Goal: Task Accomplishment & Management: Use online tool/utility

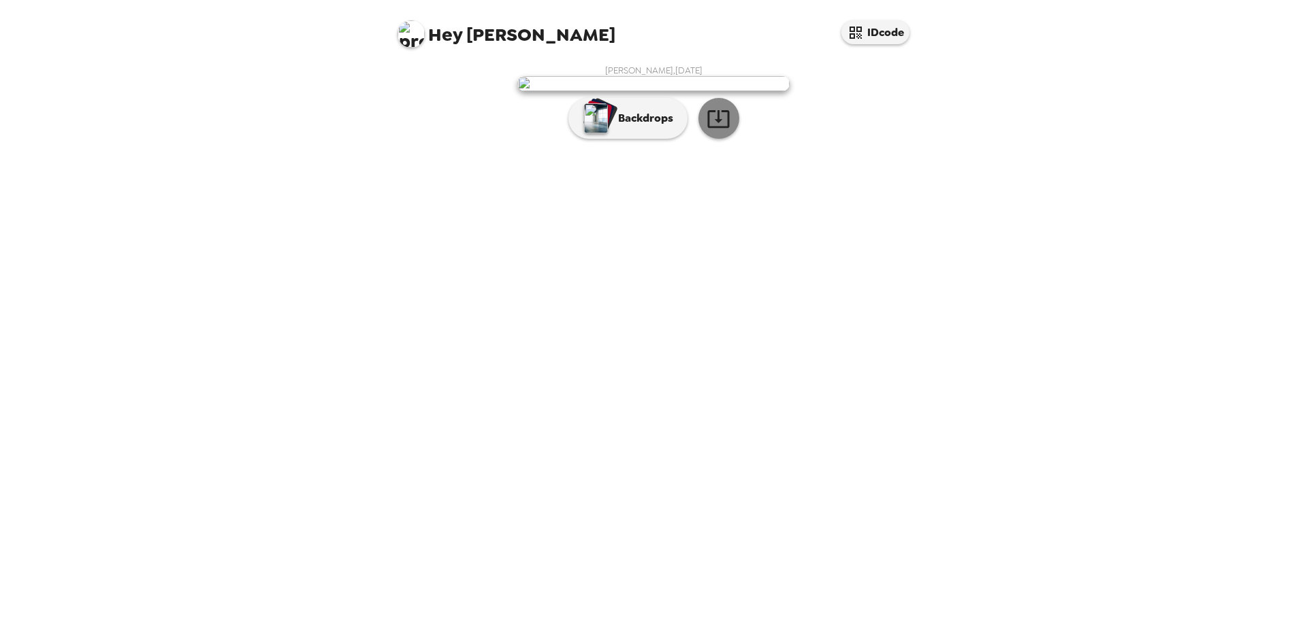
click at [724, 131] on icon "button" at bounding box center [718, 119] width 24 height 24
click at [668, 127] on p "Backdrops" at bounding box center [642, 118] width 62 height 16
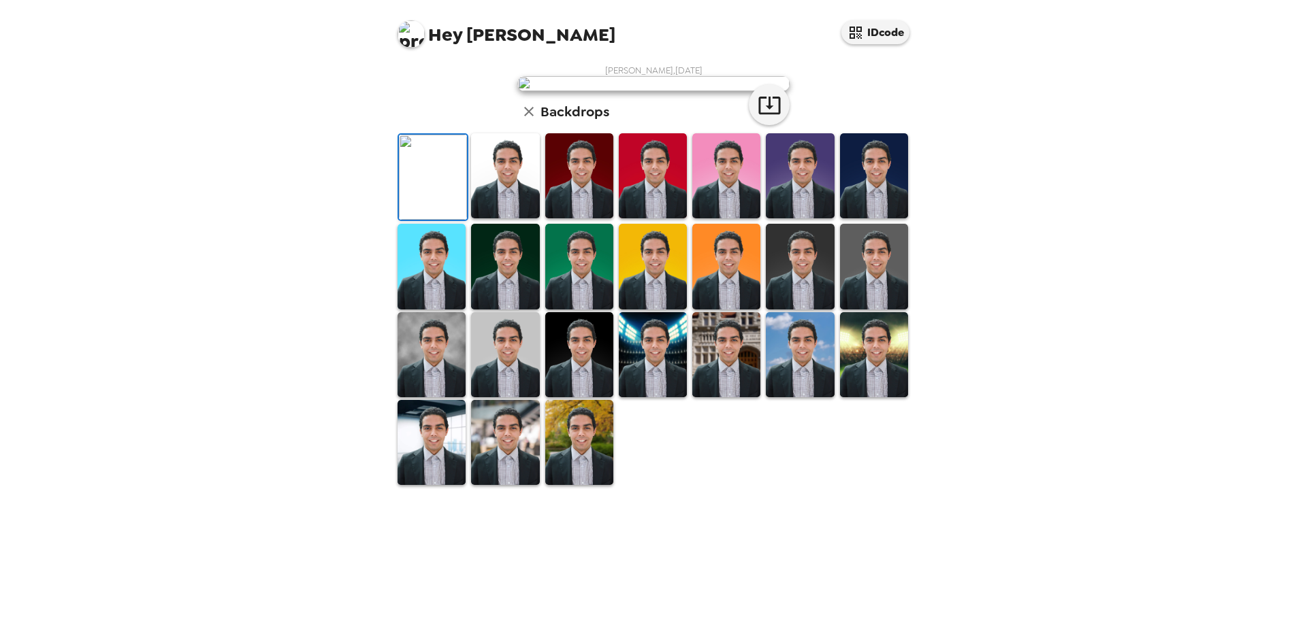
click at [501, 218] on img at bounding box center [505, 175] width 68 height 85
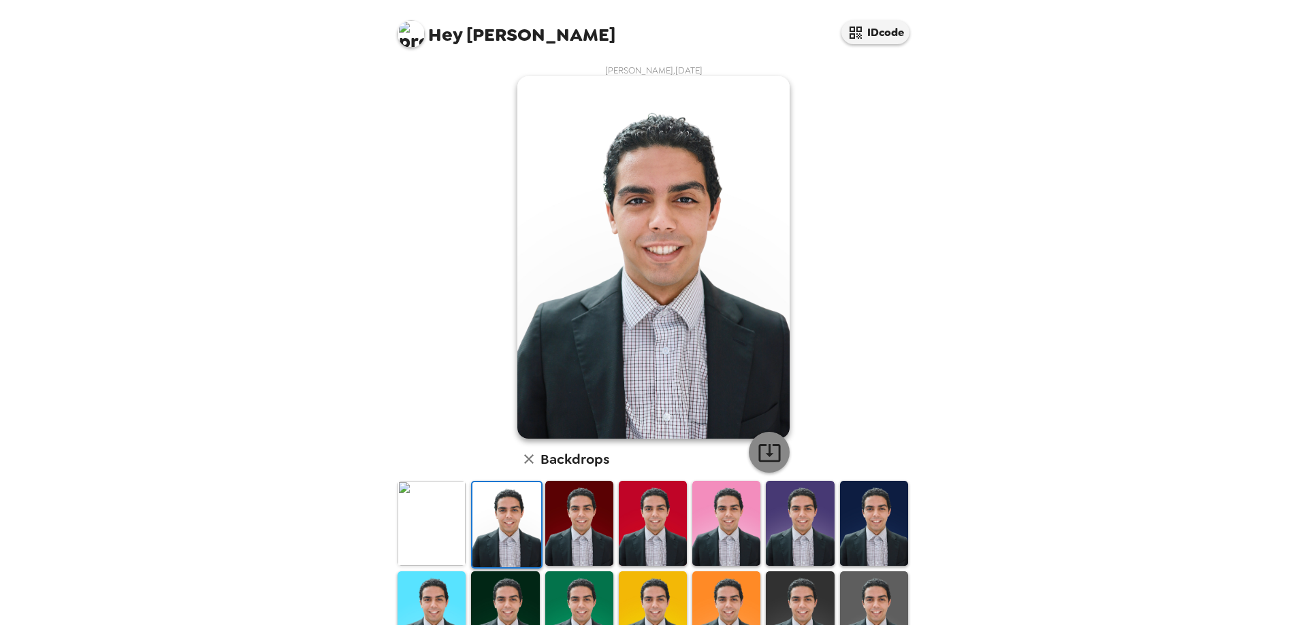
click at [772, 448] on icon "button" at bounding box center [769, 453] width 24 height 24
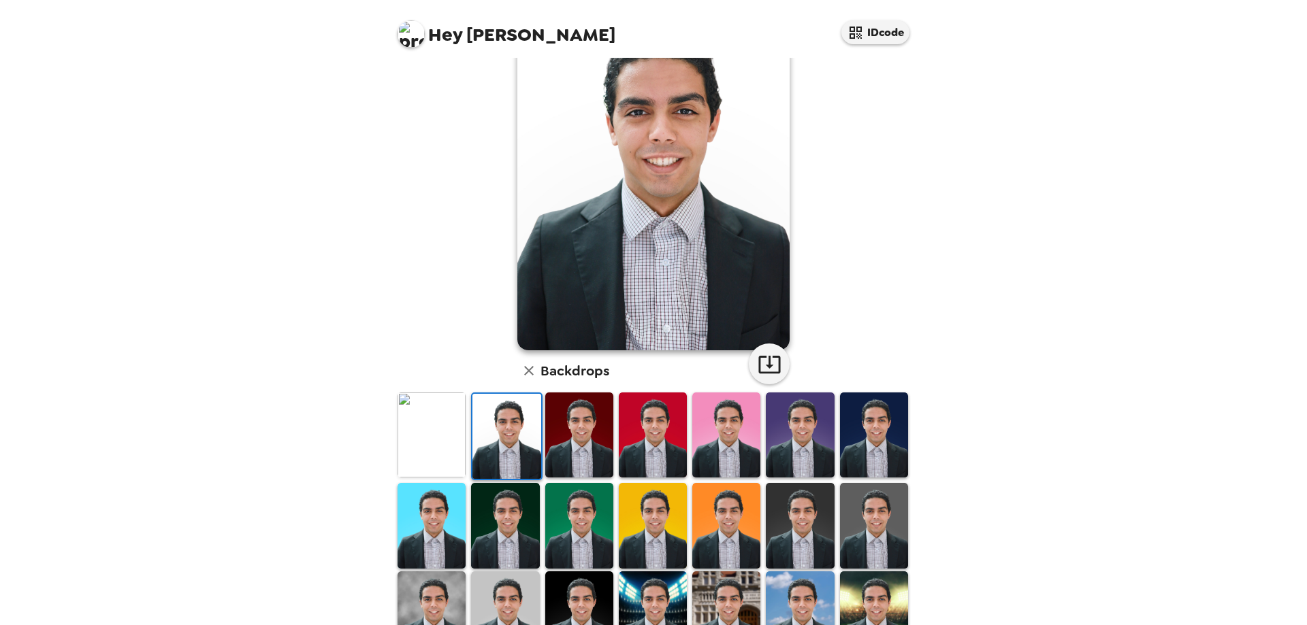
scroll to position [136, 0]
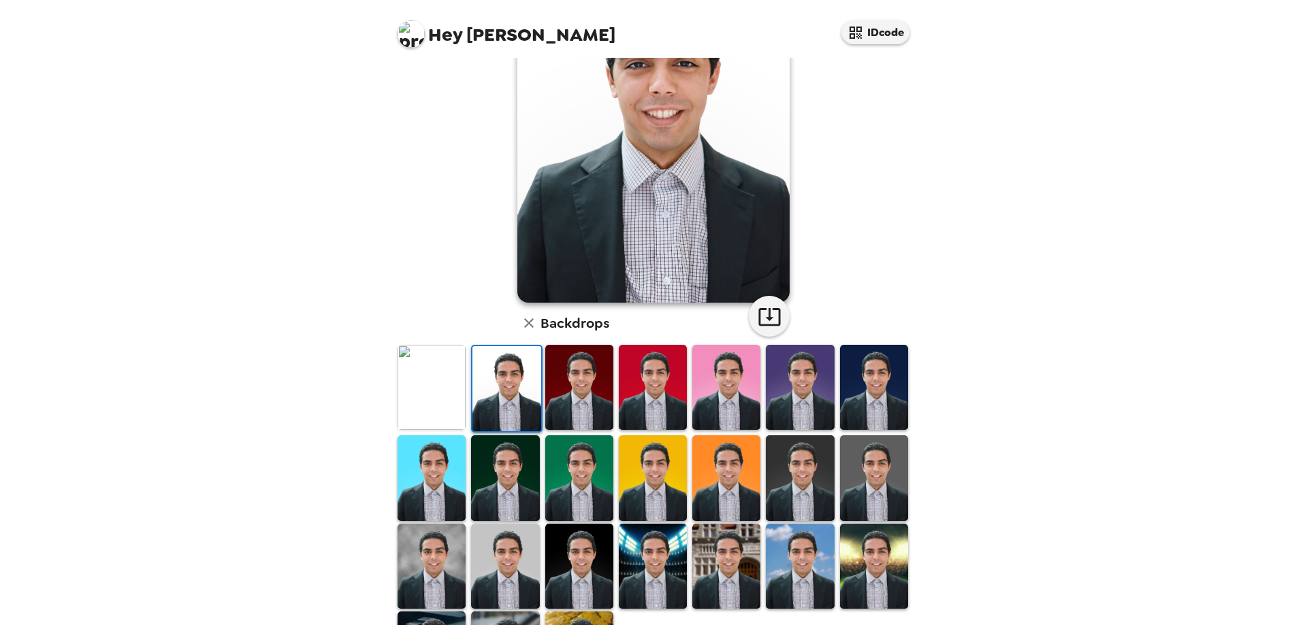
click at [571, 406] on img at bounding box center [579, 387] width 68 height 85
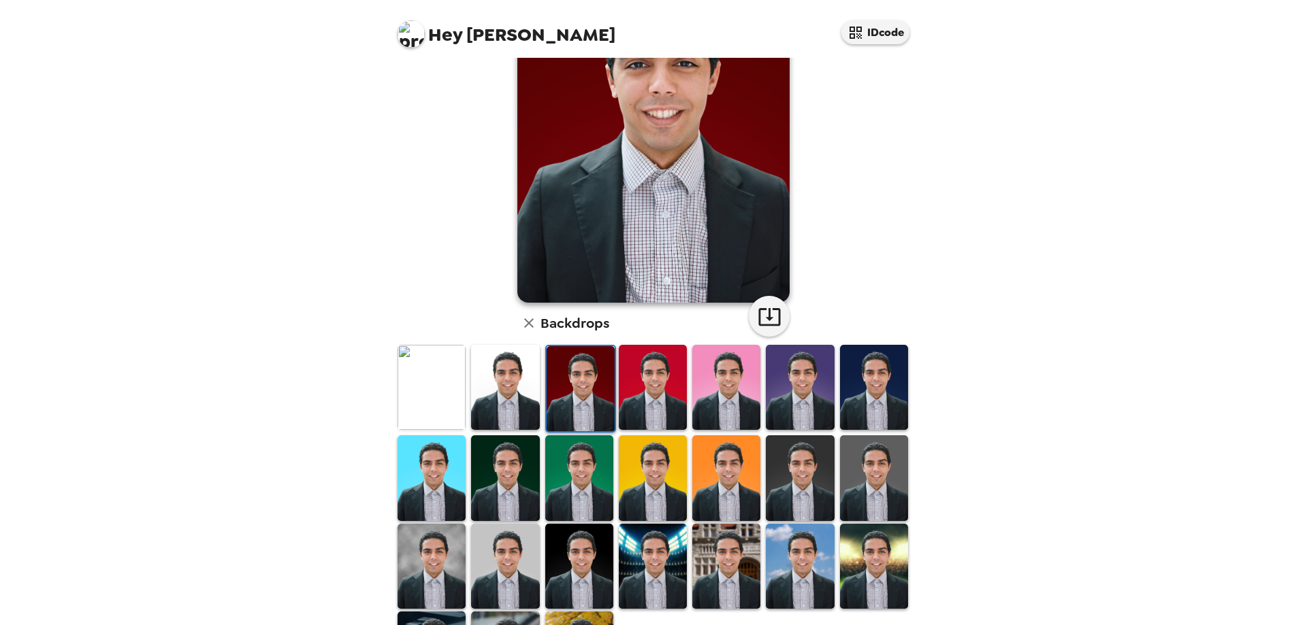
click at [661, 407] on img at bounding box center [653, 387] width 68 height 85
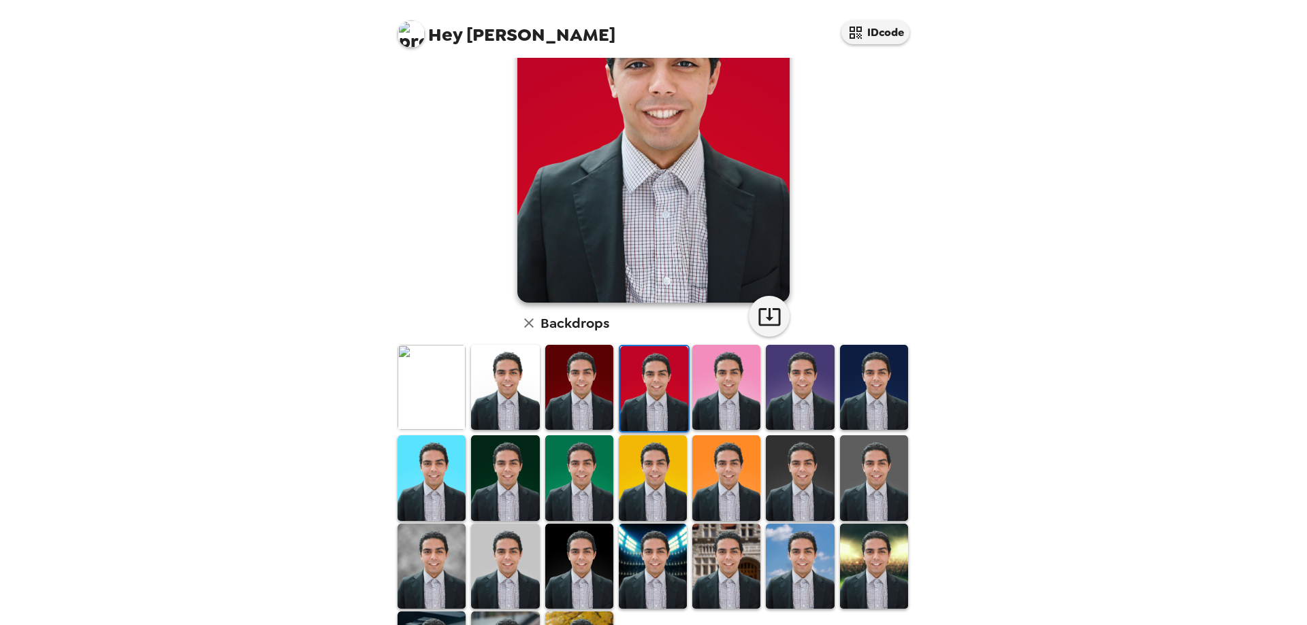
click at [715, 408] on img at bounding box center [726, 387] width 68 height 85
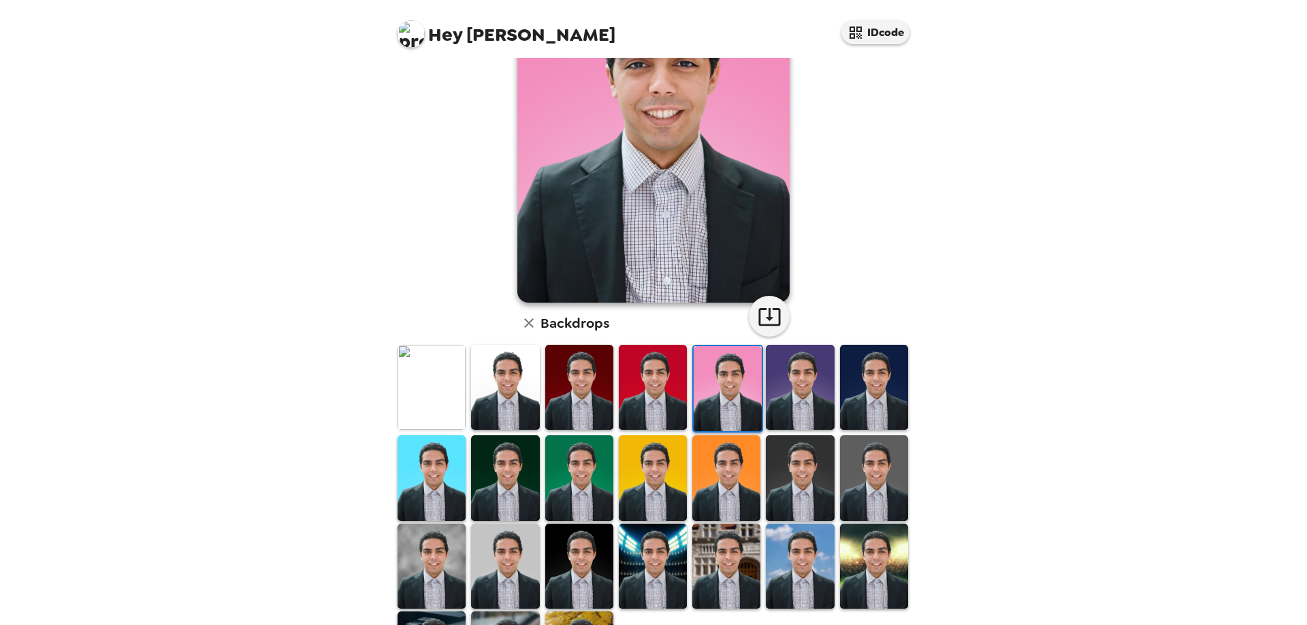
click at [821, 404] on img at bounding box center [800, 387] width 68 height 85
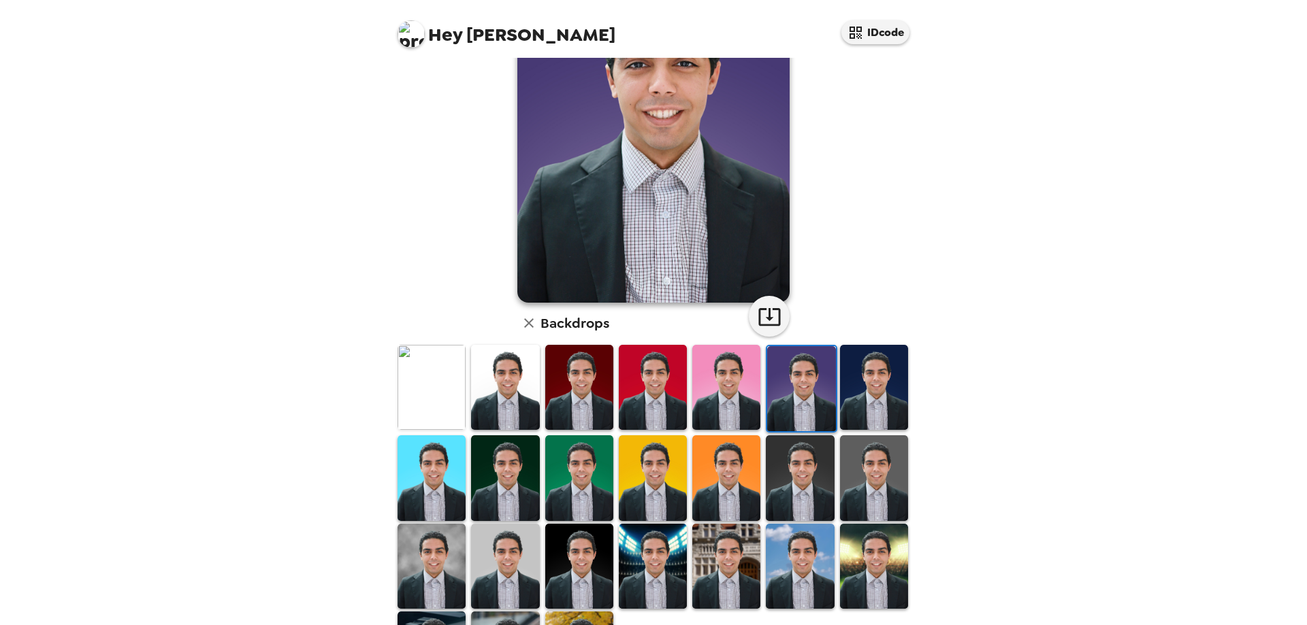
click at [851, 404] on img at bounding box center [874, 387] width 68 height 85
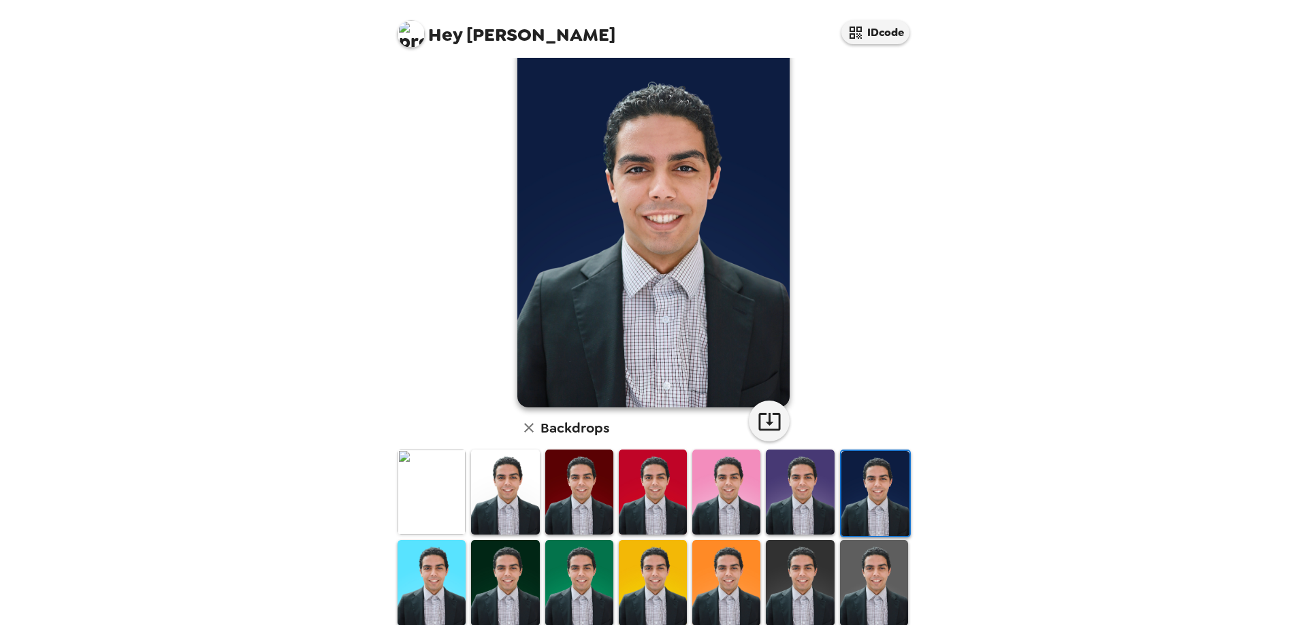
scroll to position [0, 0]
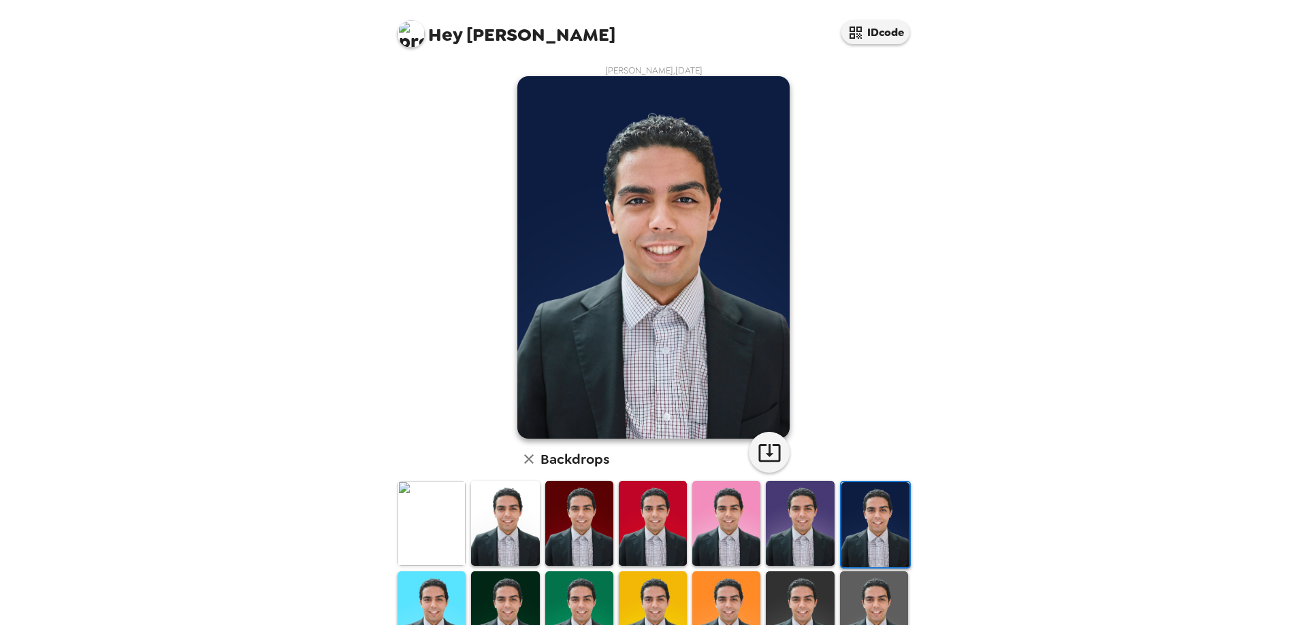
click at [772, 529] on img at bounding box center [800, 523] width 68 height 85
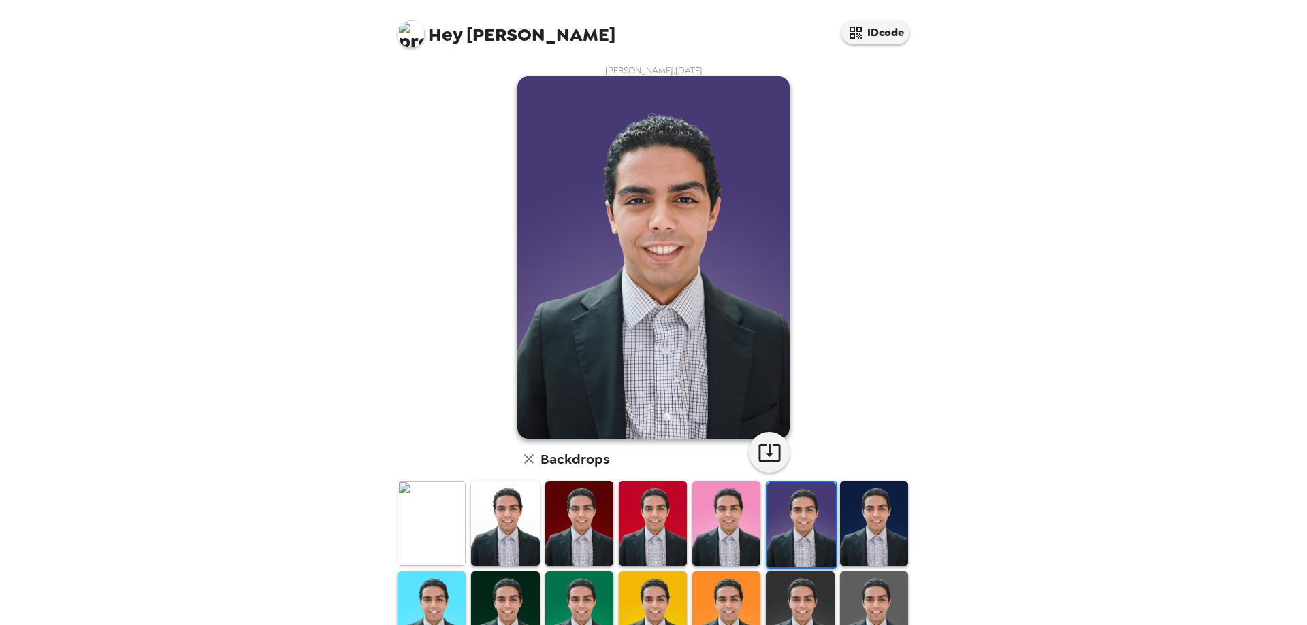
click at [733, 529] on img at bounding box center [726, 523] width 68 height 85
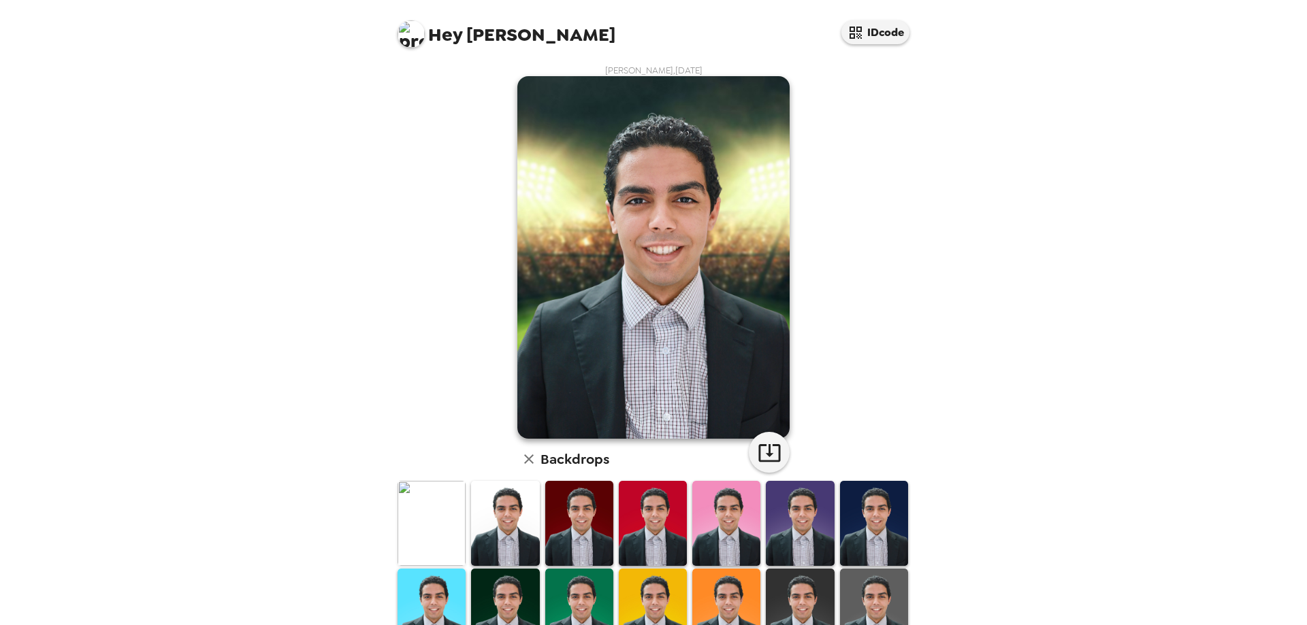
scroll to position [136, 0]
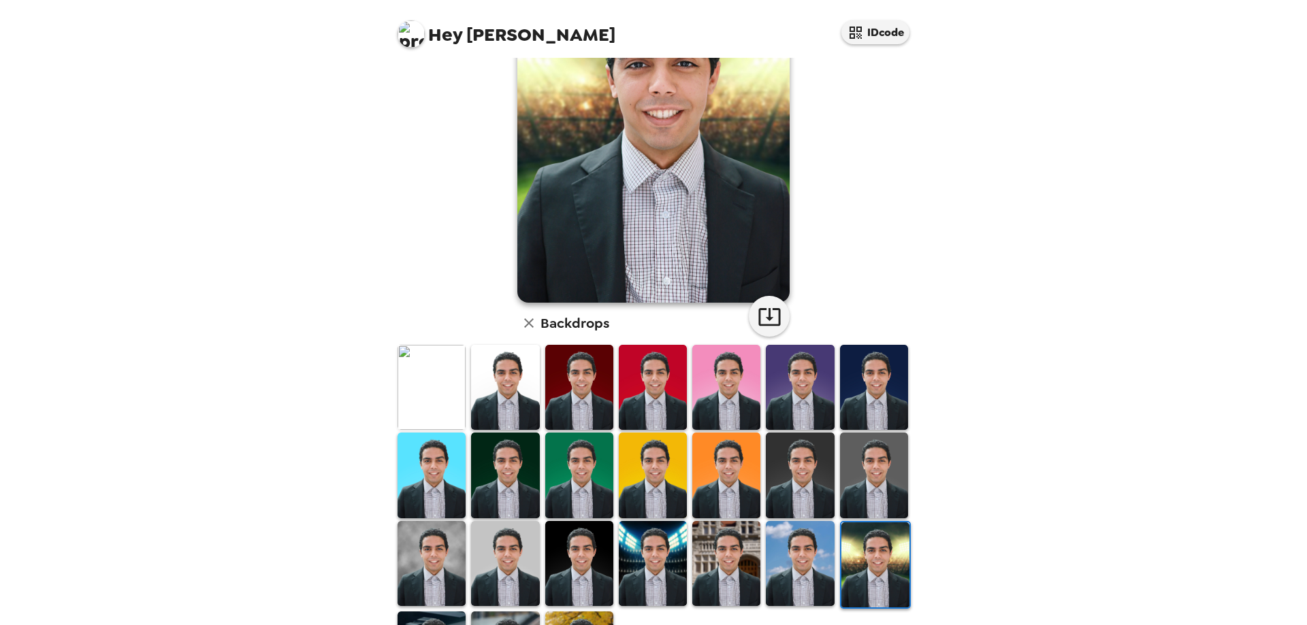
click at [821, 577] on img at bounding box center [800, 563] width 68 height 85
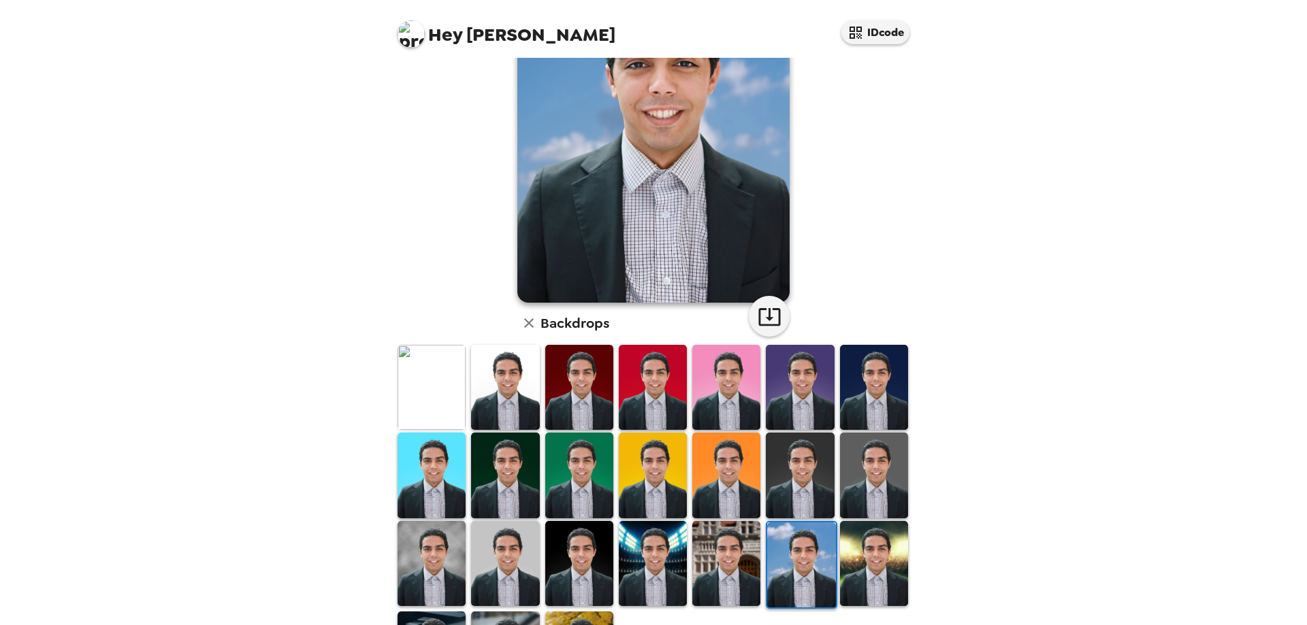
click at [730, 587] on img at bounding box center [726, 563] width 68 height 85
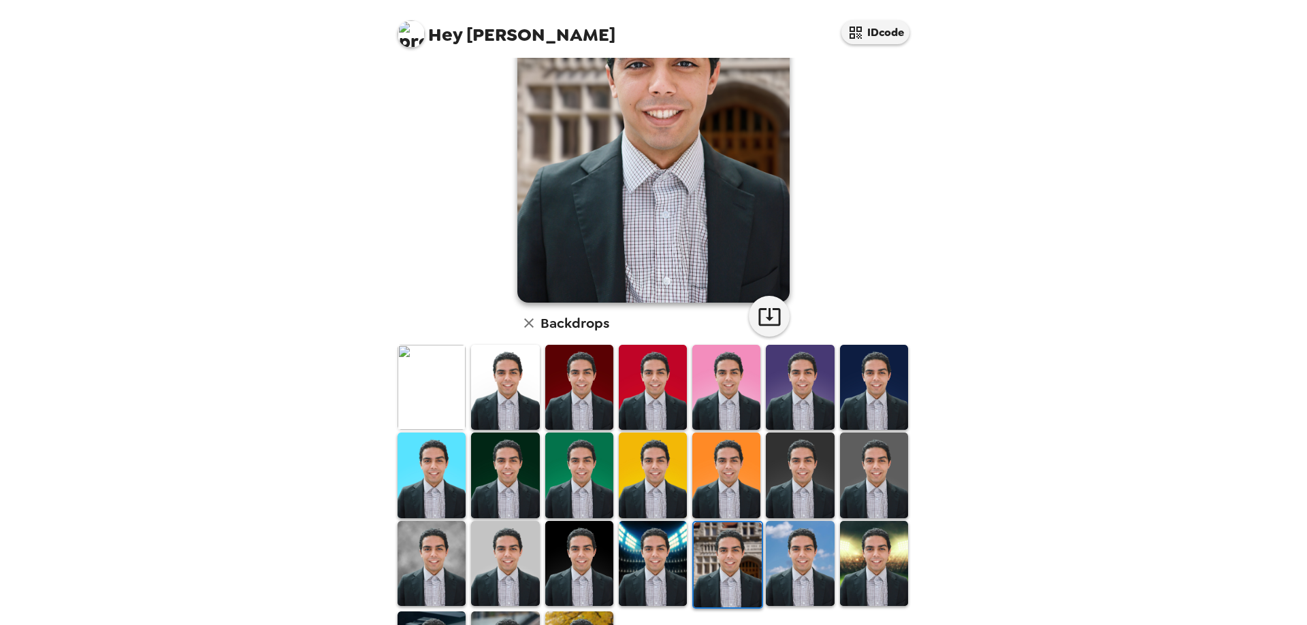
scroll to position [0, 0]
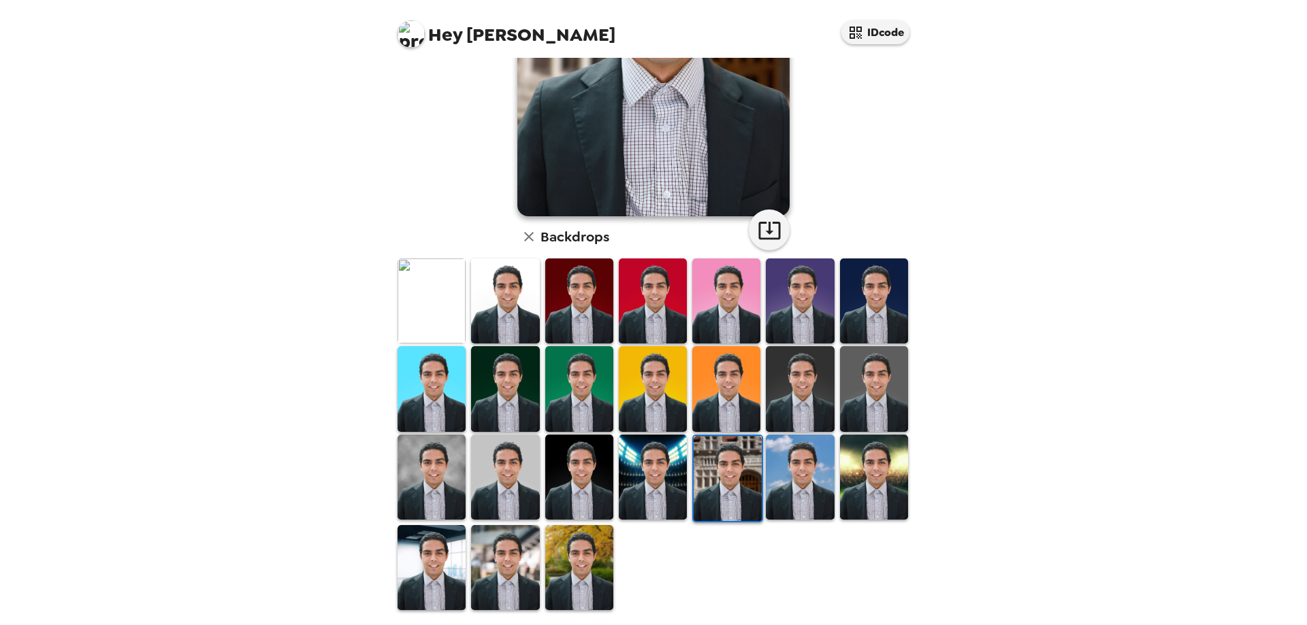
click at [652, 481] on img at bounding box center [653, 477] width 68 height 85
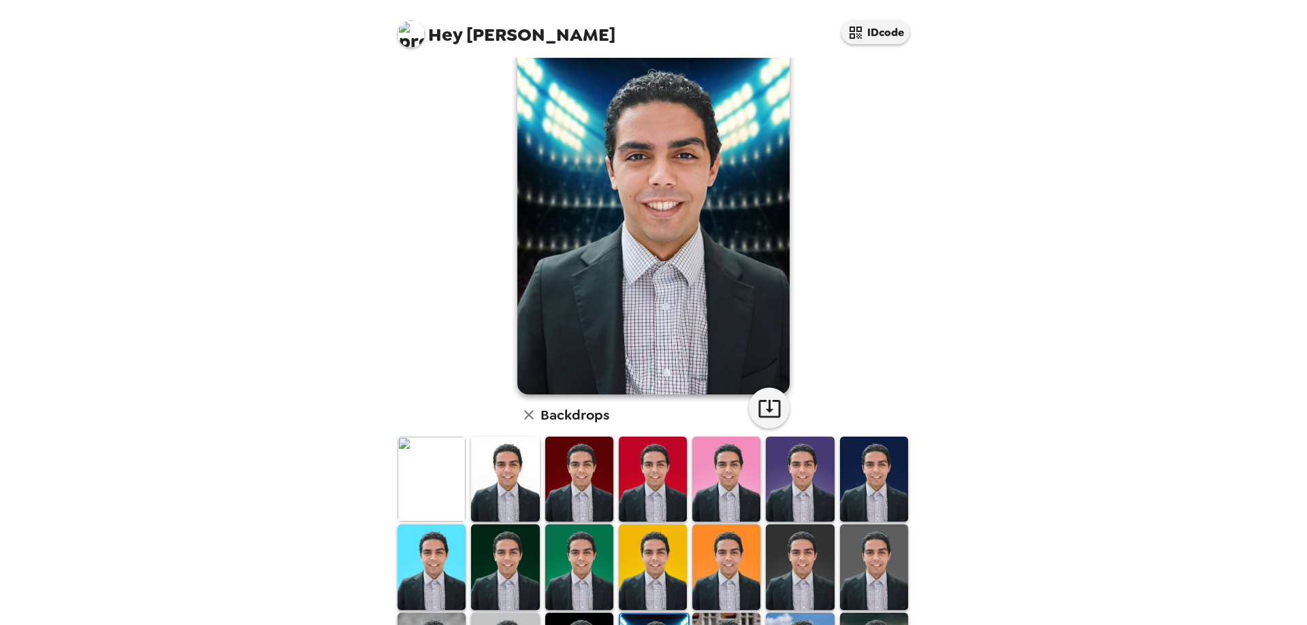
scroll to position [136, 0]
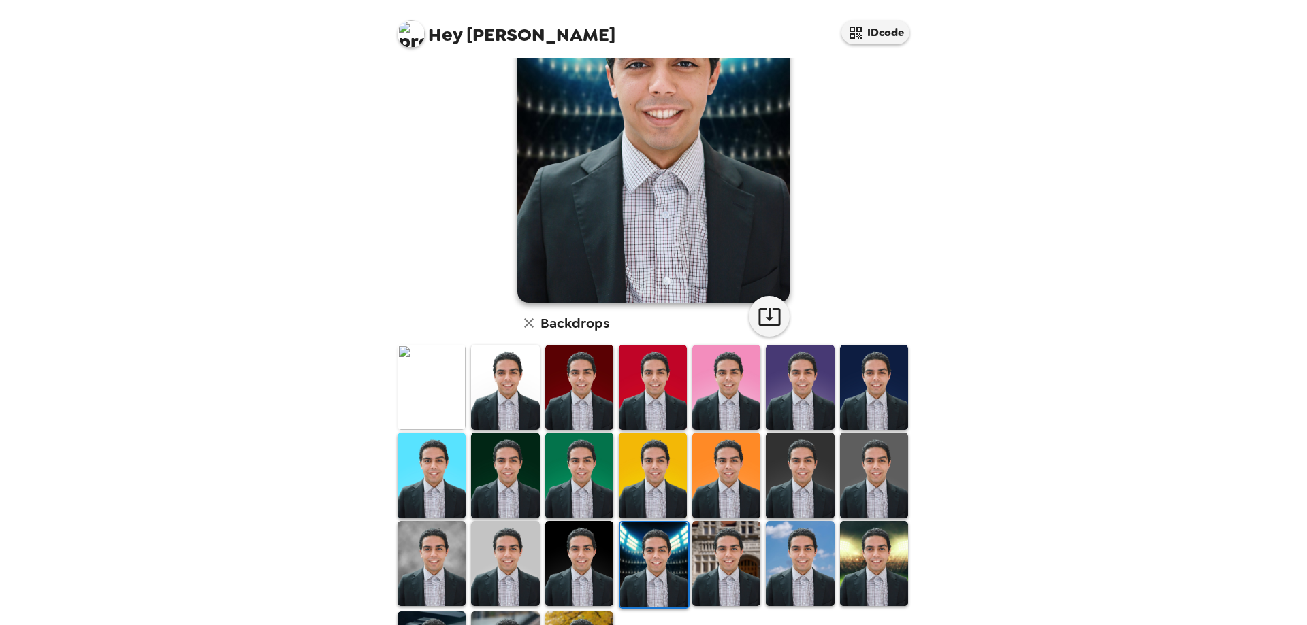
click at [599, 572] on img at bounding box center [579, 563] width 68 height 85
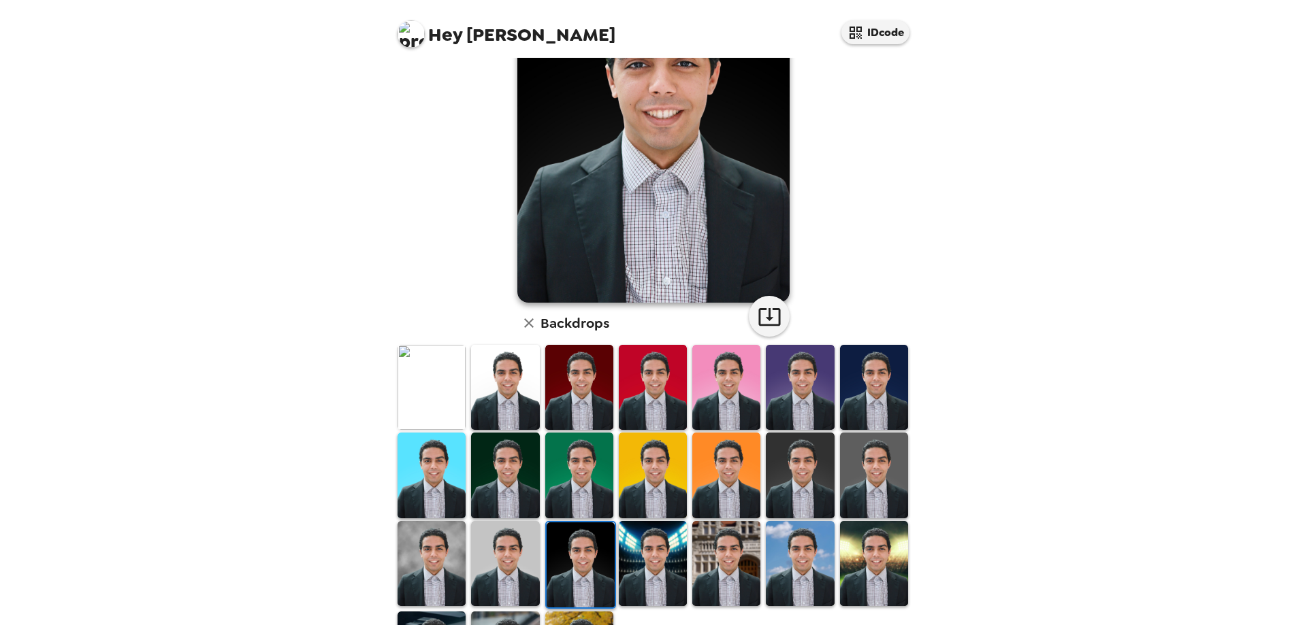
click at [519, 561] on img at bounding box center [505, 563] width 68 height 85
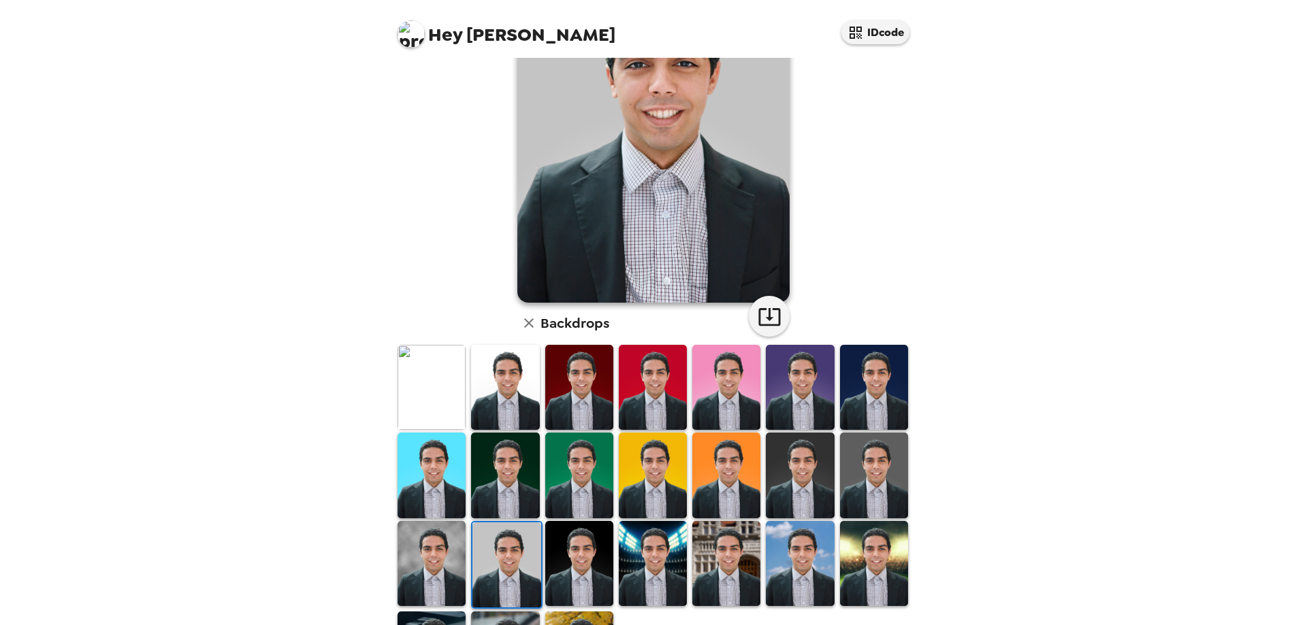
scroll to position [0, 0]
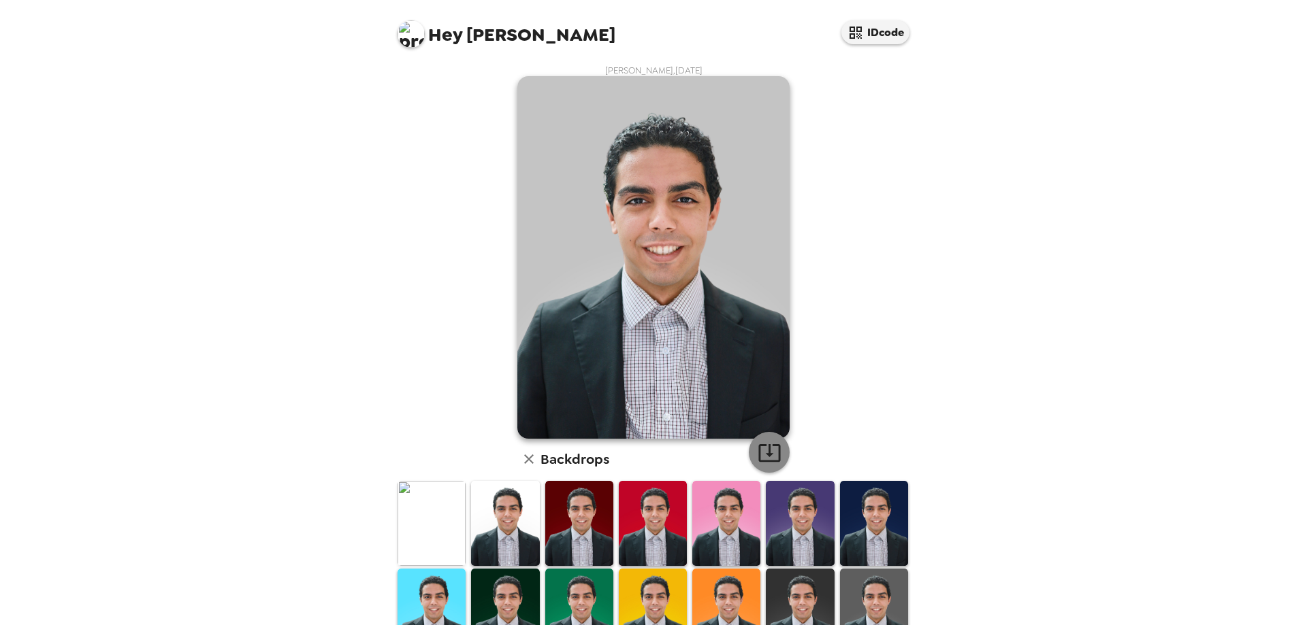
click at [762, 453] on icon "button" at bounding box center [769, 453] width 22 height 18
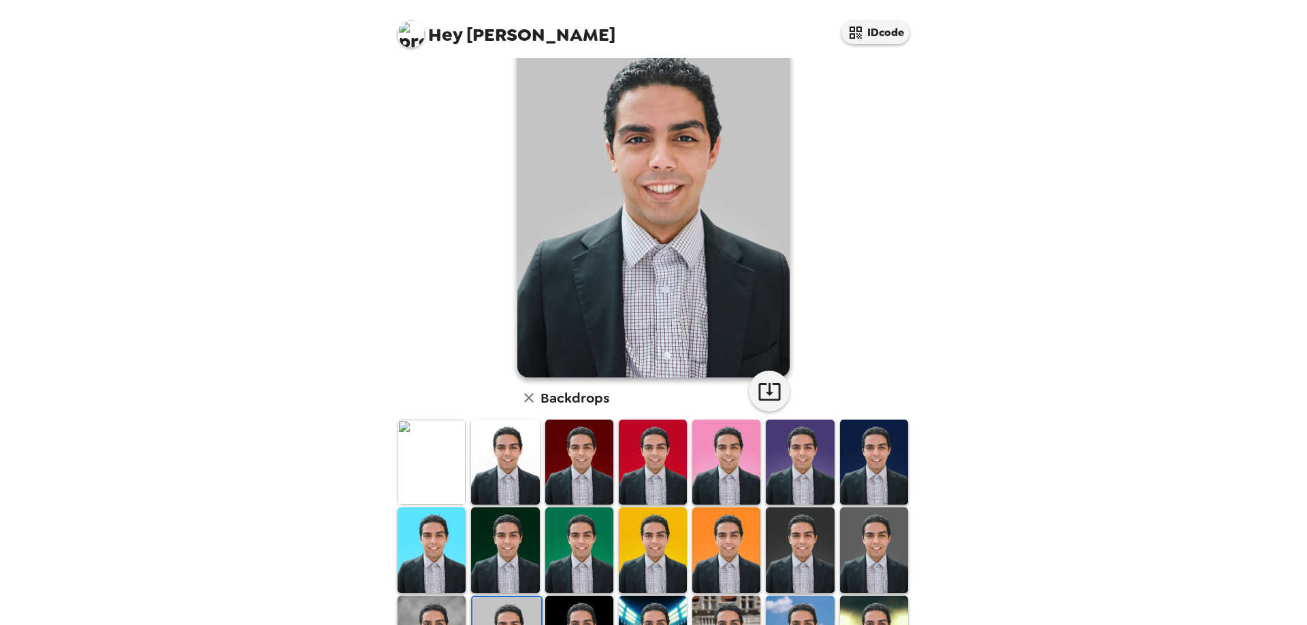
scroll to position [136, 0]
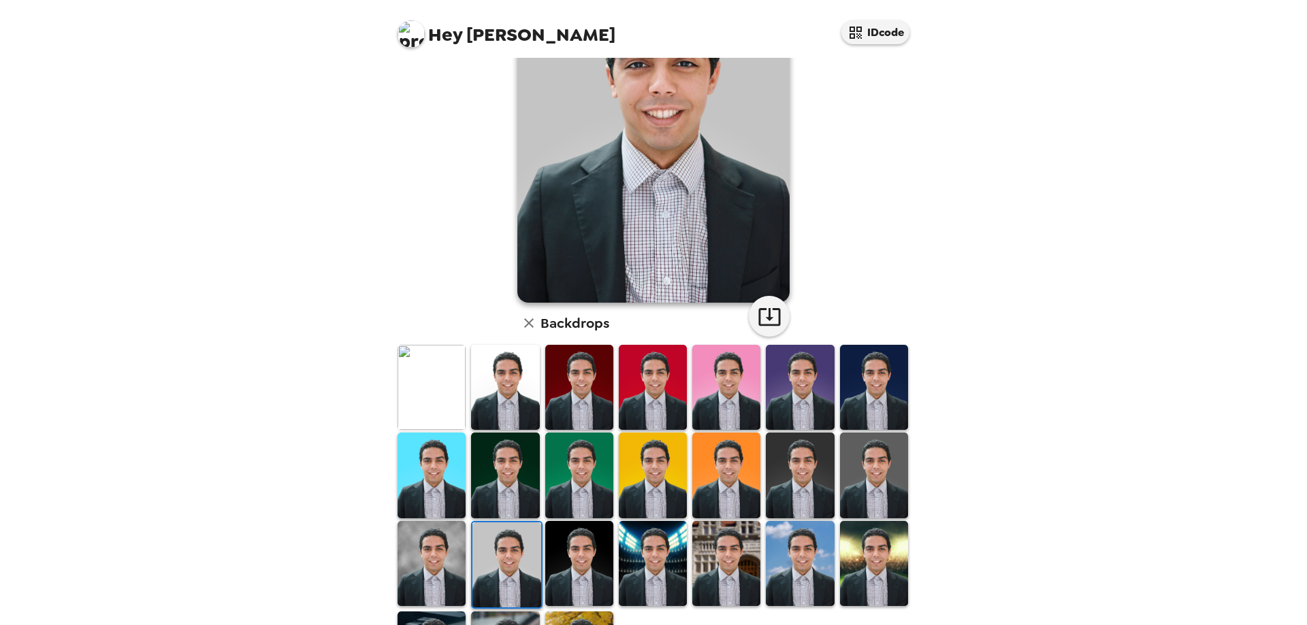
click at [593, 556] on img at bounding box center [579, 563] width 68 height 85
